Goal: Task Accomplishment & Management: Complete application form

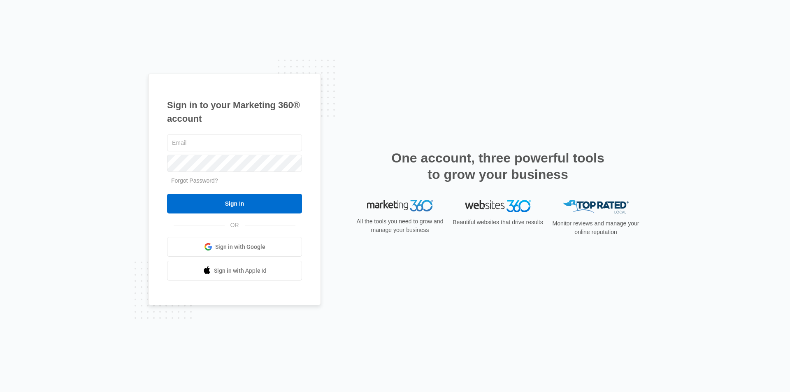
type input "[EMAIL_ADDRESS][DOMAIN_NAME]"
click at [144, 167] on div "Sign in to your Marketing 360® account kieagleslock@gmail.com Forgot Password? …" at bounding box center [395, 196] width 790 height 392
click at [94, 176] on div "Sign in to your Marketing 360® account kieagleslock@gmail.com Forgot Password? …" at bounding box center [395, 196] width 790 height 392
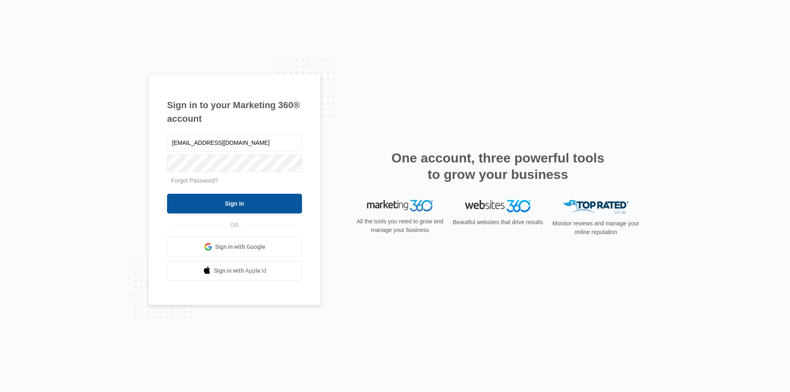
click at [232, 199] on input "Sign In" at bounding box center [234, 204] width 135 height 20
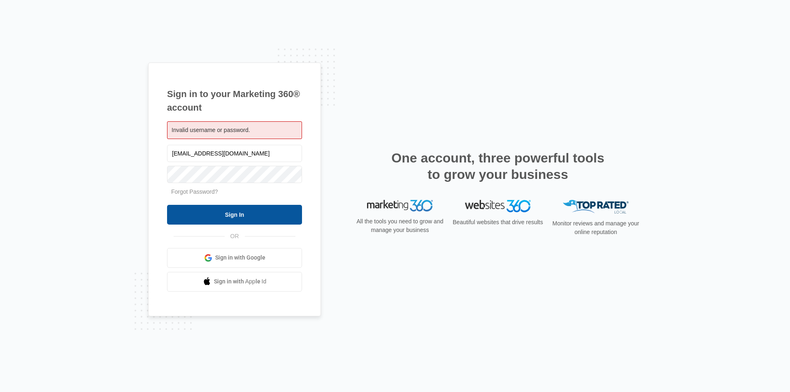
click at [191, 209] on input "Sign In" at bounding box center [234, 215] width 135 height 20
click at [187, 212] on input "Sign In" at bounding box center [234, 215] width 135 height 20
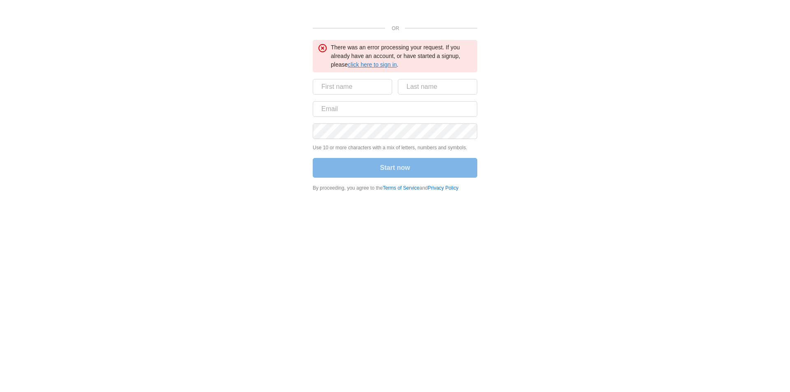
click at [378, 64] on link "click here to sign in" at bounding box center [371, 64] width 49 height 7
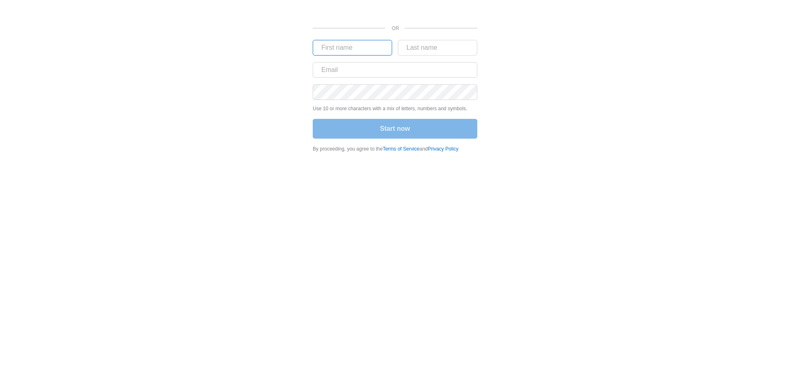
click at [372, 48] on input "text" at bounding box center [352, 48] width 79 height 16
type input "Igal"
type input "Karito"
click at [360, 70] on input "text" at bounding box center [395, 70] width 164 height 16
type input "[EMAIL_ADDRESS][DOMAIN_NAME]"
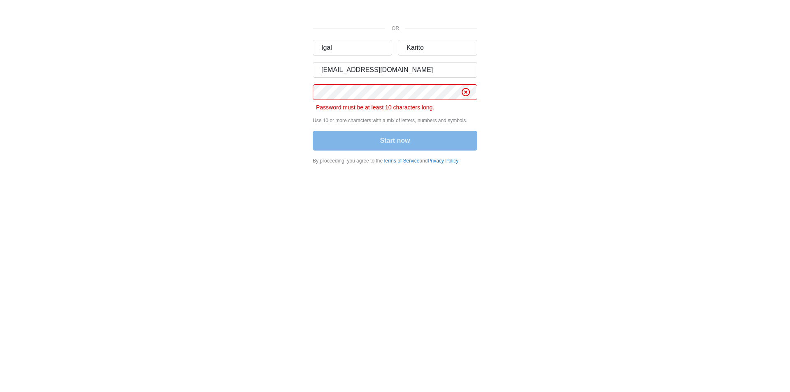
click at [266, 122] on div "OR Igal [PERSON_NAME] [PERSON_NAME][EMAIL_ADDRESS][DOMAIN_NAME] Password must b…" at bounding box center [394, 84] width 493 height 169
click at [294, 93] on div "OR Igal [PERSON_NAME] [PERSON_NAME][EMAIL_ADDRESS][DOMAIN_NAME] Password must b…" at bounding box center [394, 84] width 493 height 169
click at [310, 90] on div "OR Igal [PERSON_NAME] [PERSON_NAME][EMAIL_ADDRESS][DOMAIN_NAME] Password must b…" at bounding box center [394, 84] width 493 height 169
click at [303, 110] on div "OR Igal [PERSON_NAME] [PERSON_NAME][EMAIL_ADDRESS][DOMAIN_NAME] Password must b…" at bounding box center [394, 84] width 493 height 169
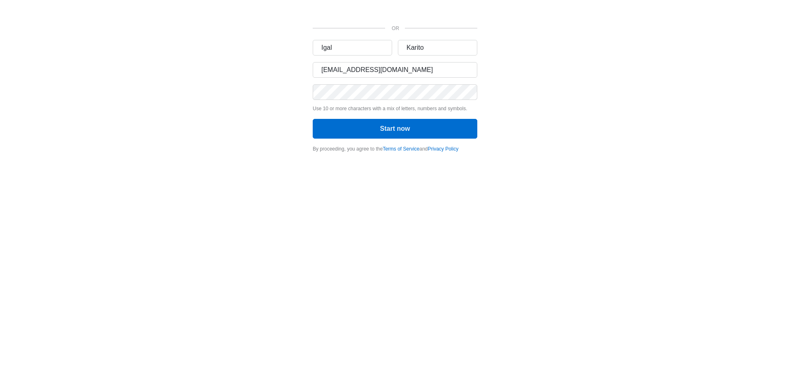
click at [257, 83] on div "OR Igal [PERSON_NAME] [PERSON_NAME][EMAIL_ADDRESS][DOMAIN_NAME] Use 10 or more …" at bounding box center [394, 79] width 493 height 158
click at [399, 127] on button "Start now" at bounding box center [395, 129] width 164 height 20
